Goal: Task Accomplishment & Management: Manage account settings

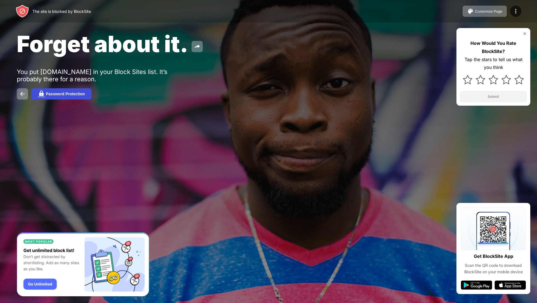
click at [63, 93] on div "Password Protection" at bounding box center [65, 94] width 39 height 4
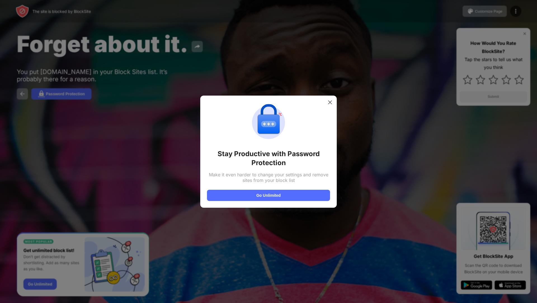
click at [184, 54] on div at bounding box center [268, 151] width 537 height 303
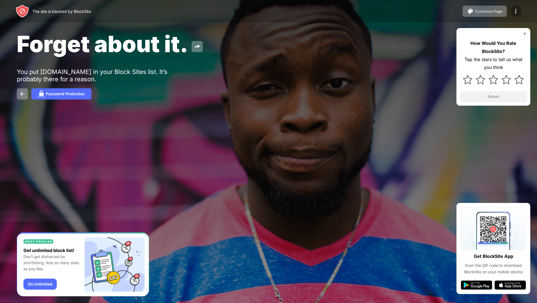
click at [514, 15] on div at bounding box center [516, 11] width 11 height 11
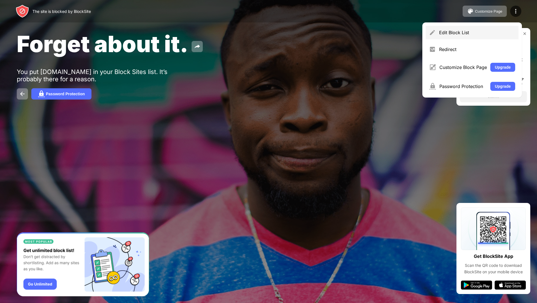
click at [470, 36] on div "Edit Block List" at bounding box center [472, 32] width 93 height 13
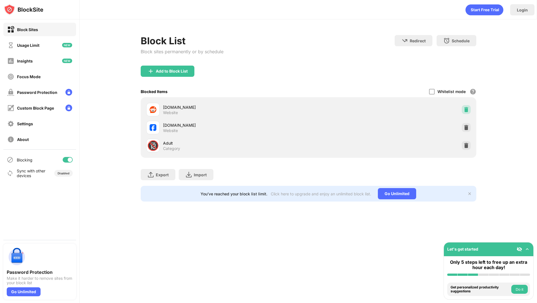
click at [467, 113] on div at bounding box center [466, 109] width 9 height 9
